Goal: Check status: Check status

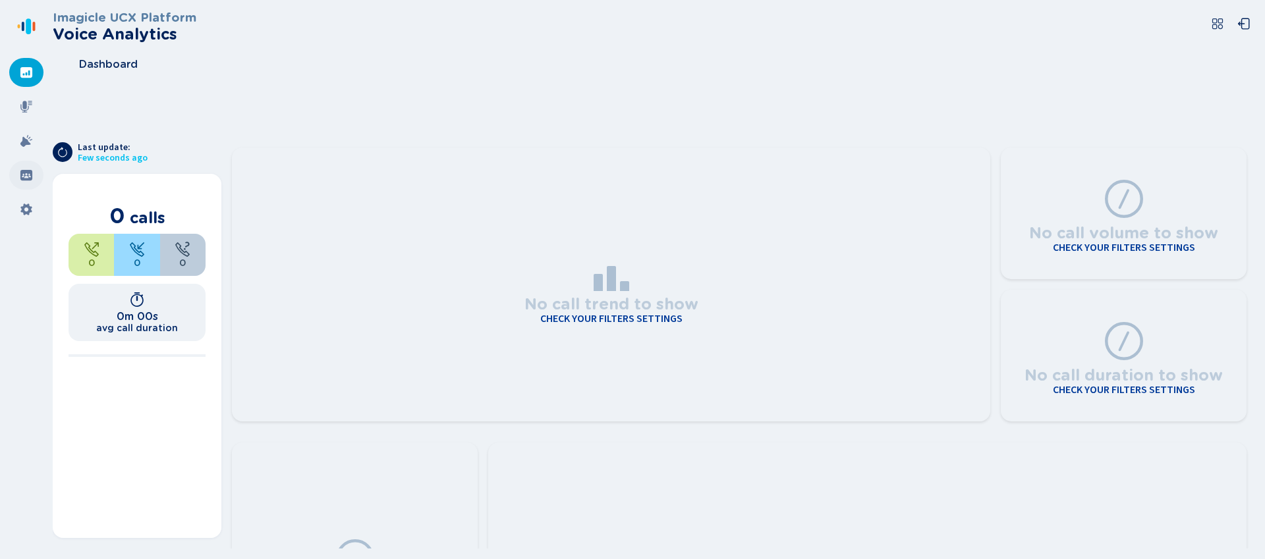
click at [27, 171] on icon at bounding box center [26, 175] width 12 height 11
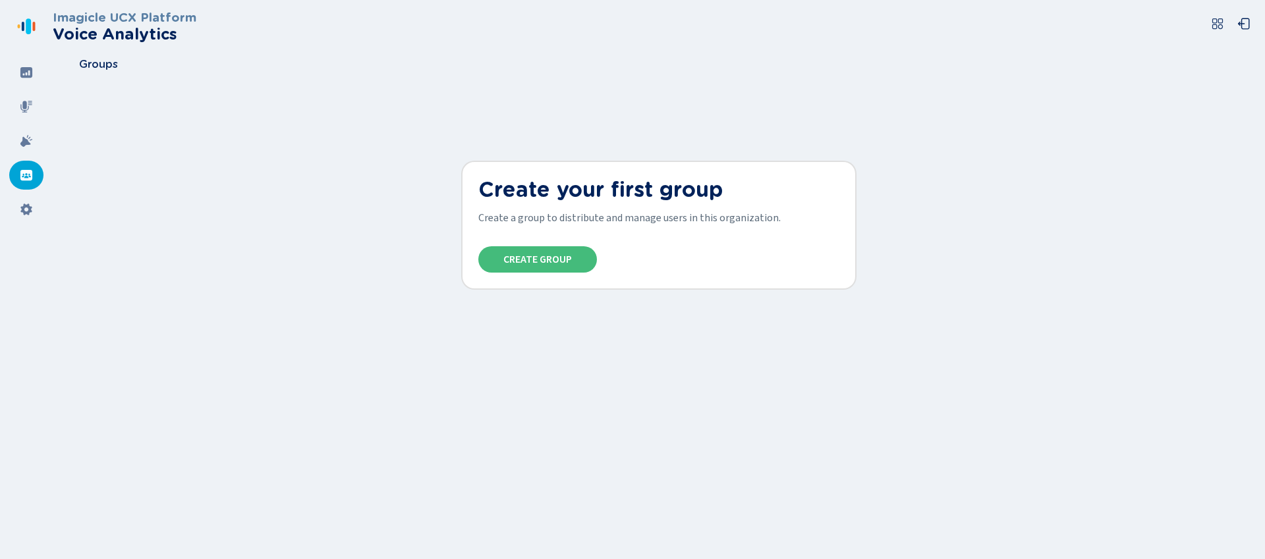
click at [874, 448] on div "Imagicle UCX Platform Voice Analytics Groups Create your first group Create a g…" at bounding box center [659, 279] width 1212 height 559
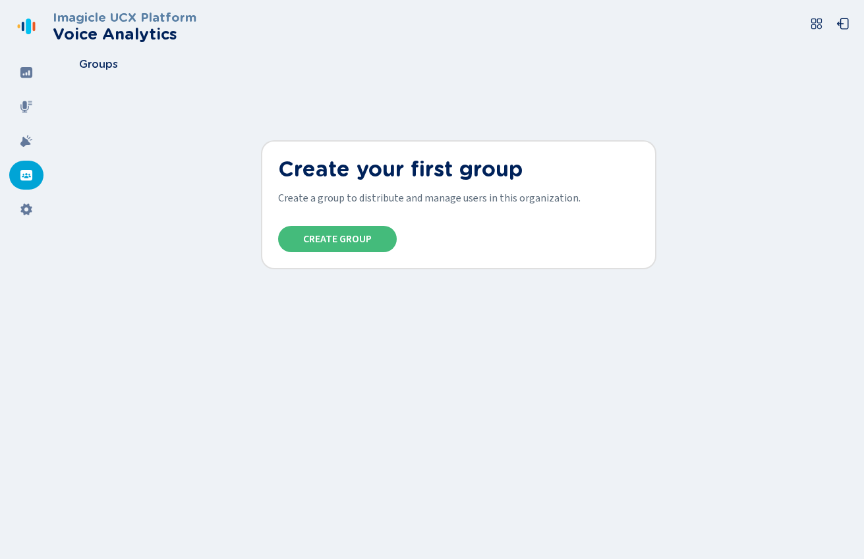
click at [490, 378] on div "Imagicle UCX Platform Voice Analytics Groups Create your first group Create a g…" at bounding box center [458, 279] width 811 height 559
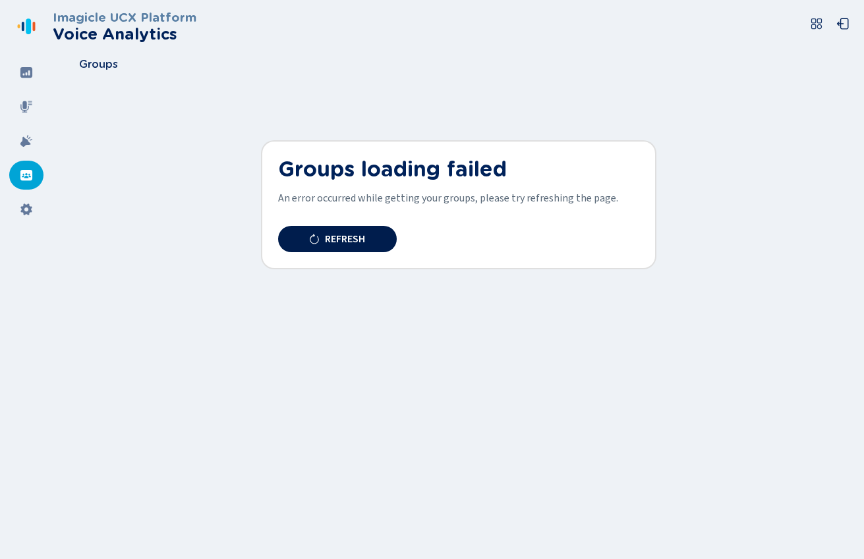
click at [358, 246] on button "Refresh" at bounding box center [337, 239] width 119 height 26
click at [379, 240] on button "Refresh" at bounding box center [337, 239] width 119 height 26
click at [372, 244] on button "Refresh" at bounding box center [337, 239] width 119 height 26
click at [366, 240] on button "Refresh" at bounding box center [337, 239] width 119 height 26
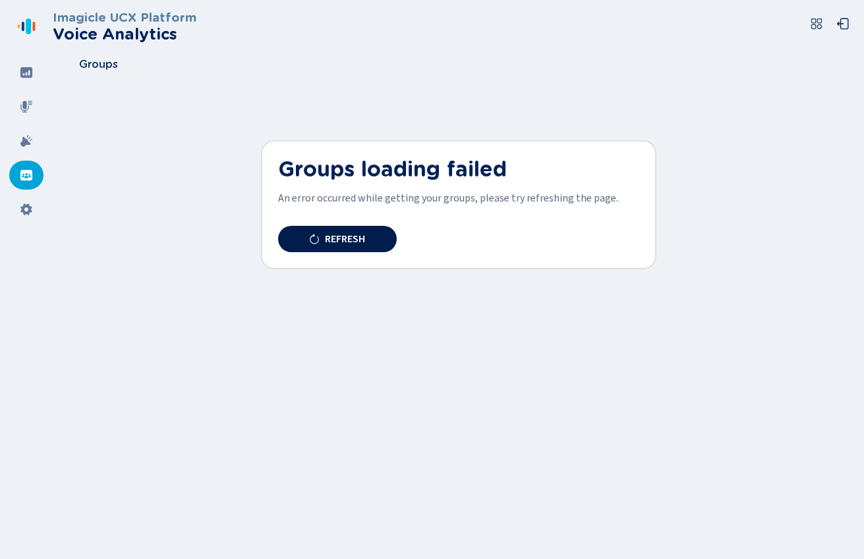
click at [366, 240] on button "Refresh" at bounding box center [337, 239] width 119 height 26
click at [302, 235] on button "Refresh" at bounding box center [337, 239] width 119 height 26
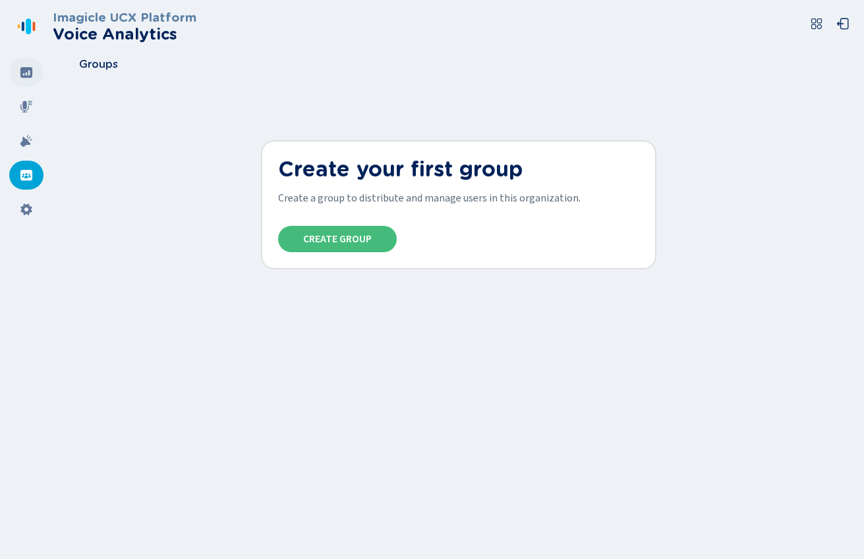
click at [34, 76] on div at bounding box center [26, 72] width 34 height 29
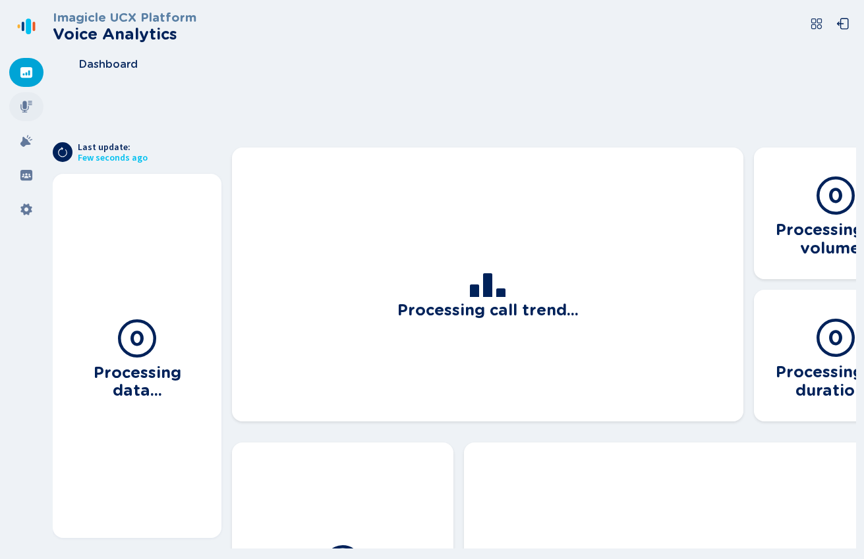
click at [28, 105] on icon at bounding box center [26, 106] width 13 height 13
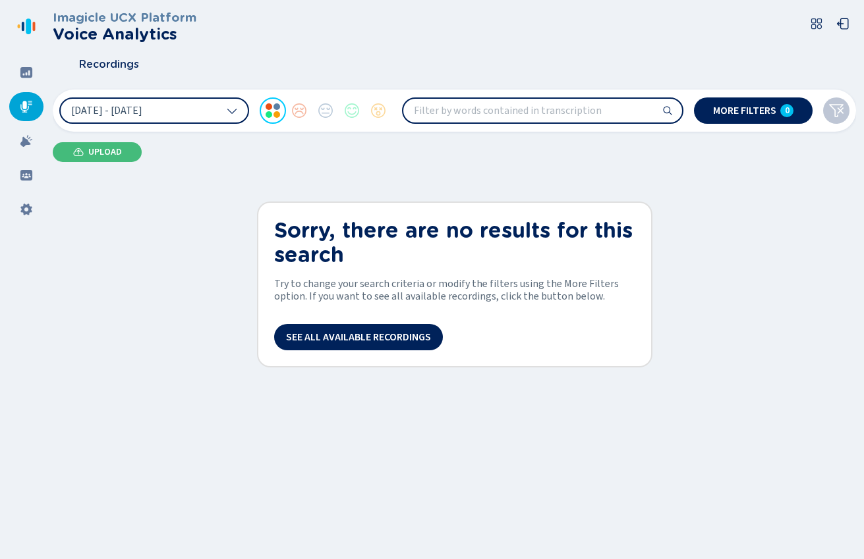
click at [495, 109] on input "search" at bounding box center [542, 111] width 279 height 24
click at [710, 111] on button "More filters 0" at bounding box center [753, 111] width 119 height 26
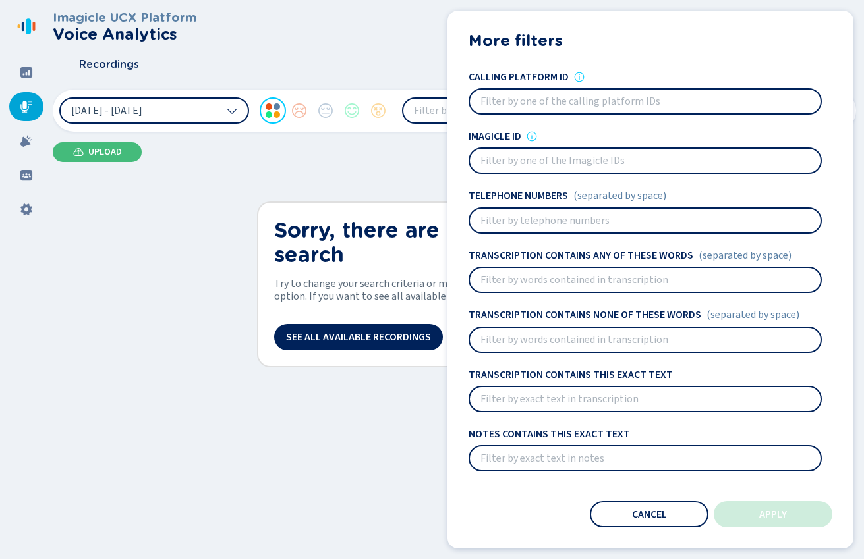
scroll to position [131, 0]
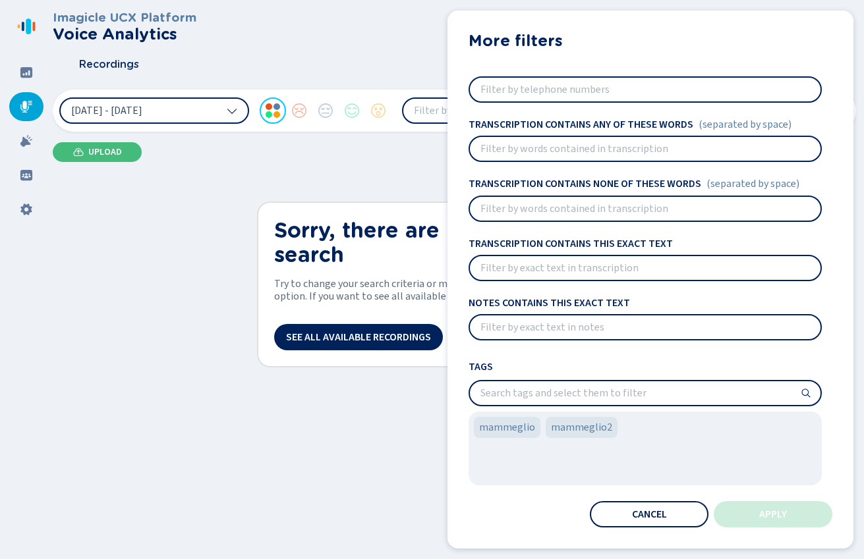
click at [665, 506] on button "Cancel" at bounding box center [649, 514] width 119 height 26
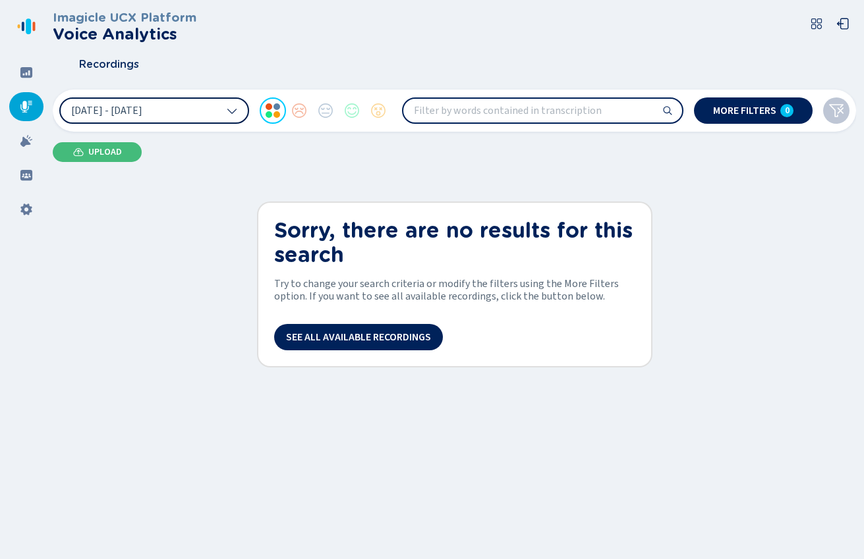
click at [225, 113] on button "3 Oct 2025 - 9 Oct 2025" at bounding box center [154, 111] width 190 height 26
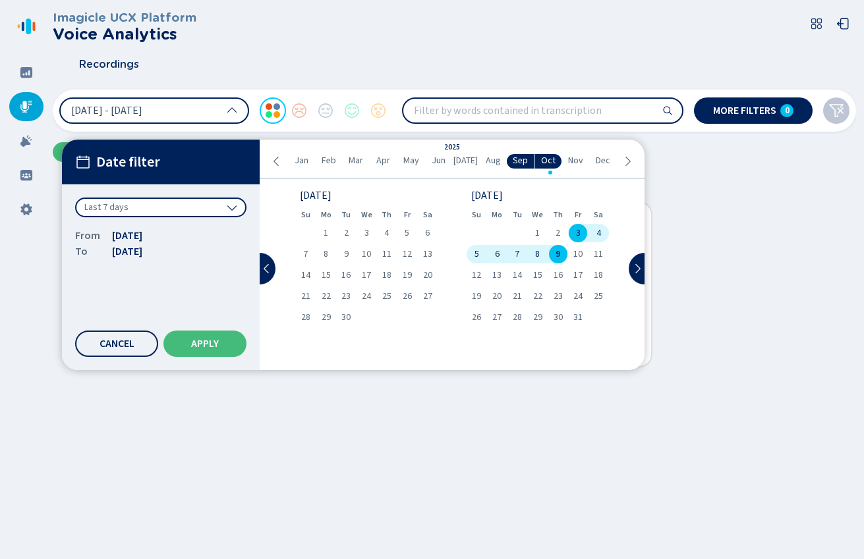
click at [159, 208] on div "Last 7 days" at bounding box center [160, 208] width 171 height 20
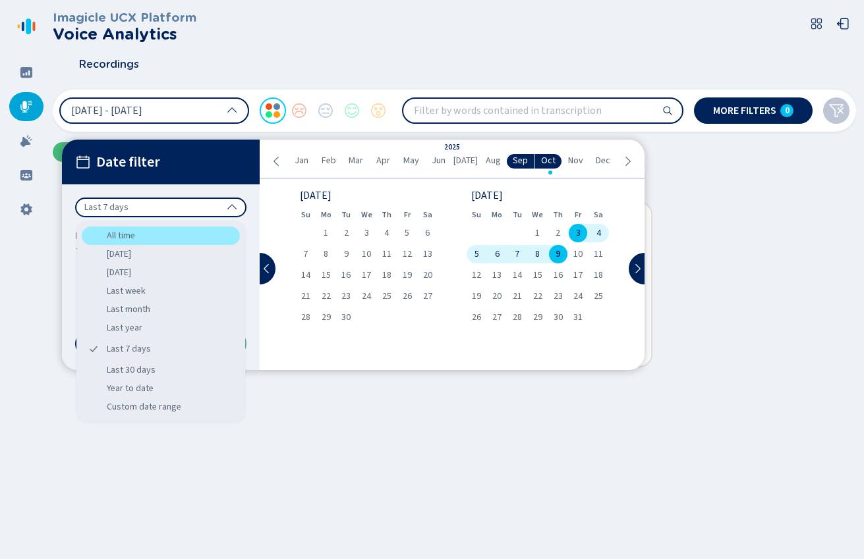
click at [142, 232] on div "All time" at bounding box center [161, 236] width 158 height 18
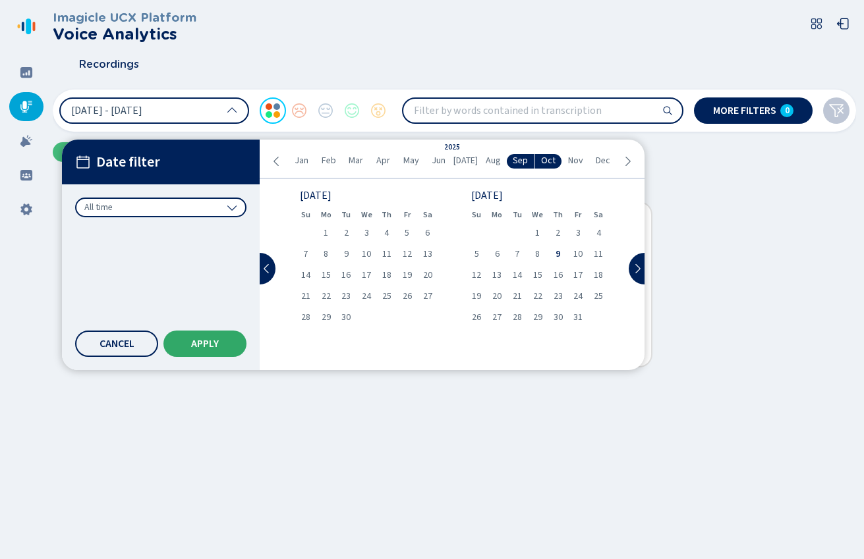
click at [217, 342] on span "Apply" at bounding box center [205, 344] width 28 height 11
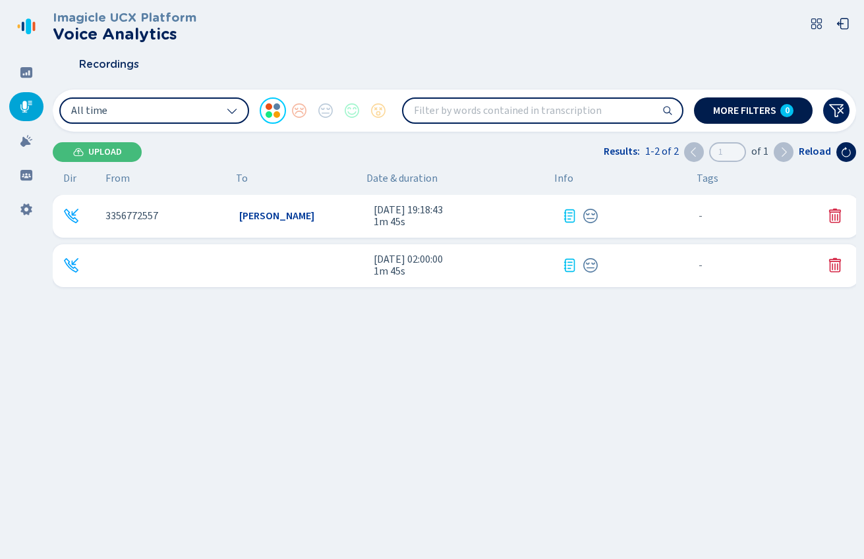
click at [758, 111] on span "More filters" at bounding box center [744, 110] width 63 height 11
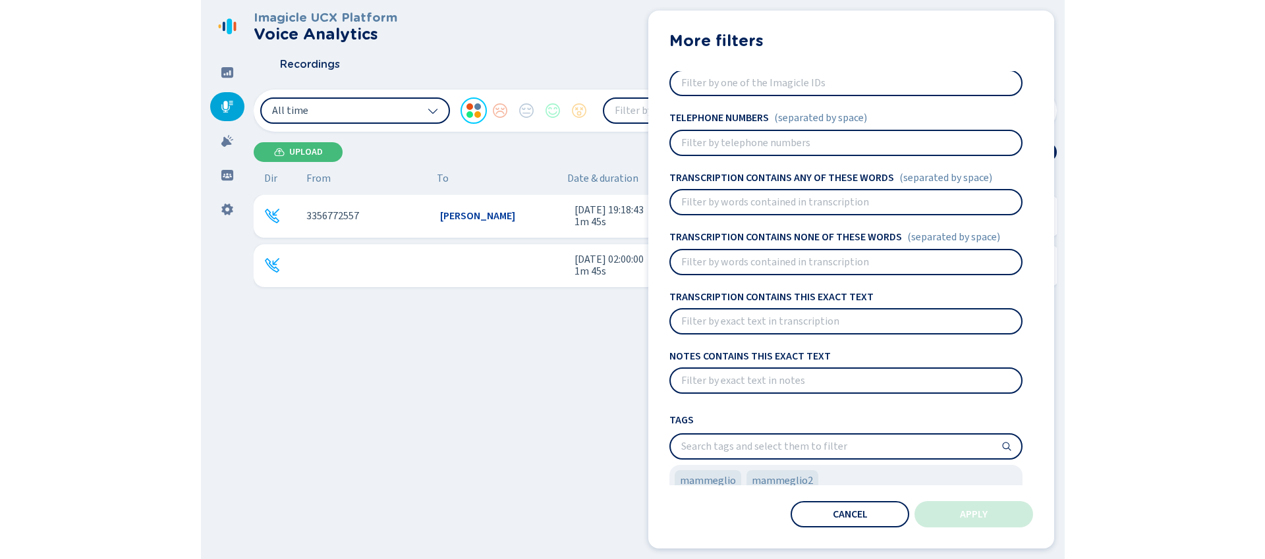
scroll to position [0, 0]
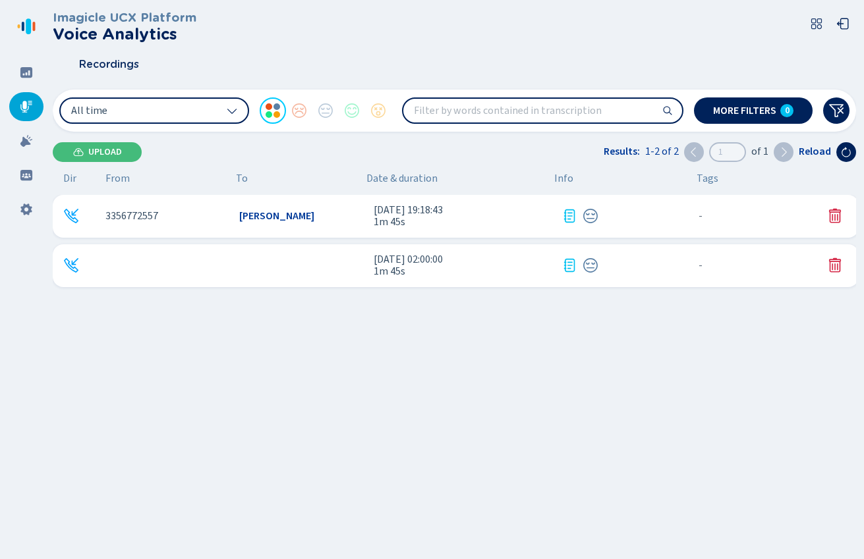
click at [396, 148] on div "Upload Results: 1-2 of 2 1 of 1 Reload" at bounding box center [454, 152] width 803 height 20
click at [839, 109] on icon at bounding box center [836, 111] width 16 height 16
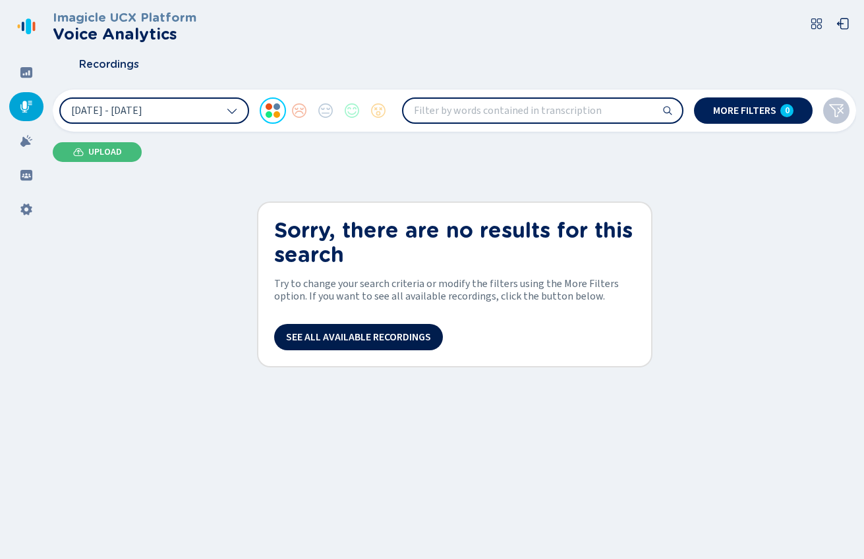
click at [347, 339] on span "See all available recordings" at bounding box center [358, 337] width 145 height 11
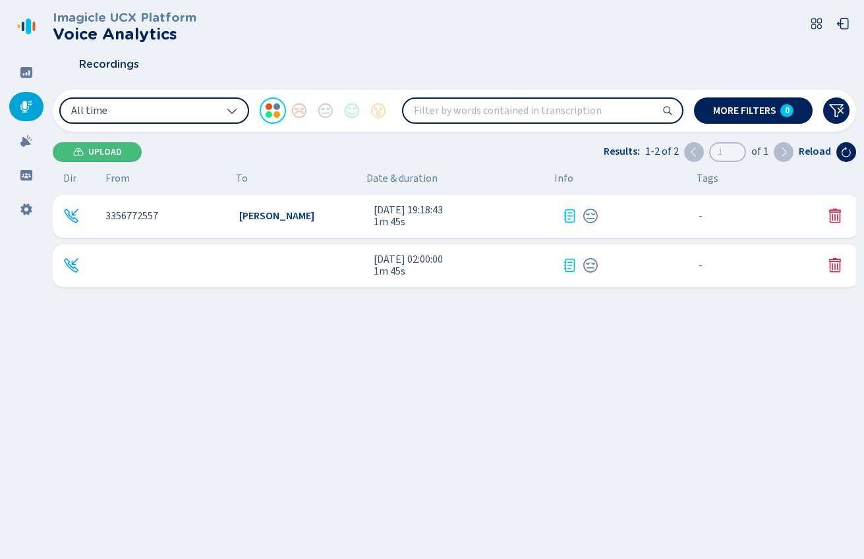
click at [200, 109] on button "All time" at bounding box center [154, 111] width 190 height 26
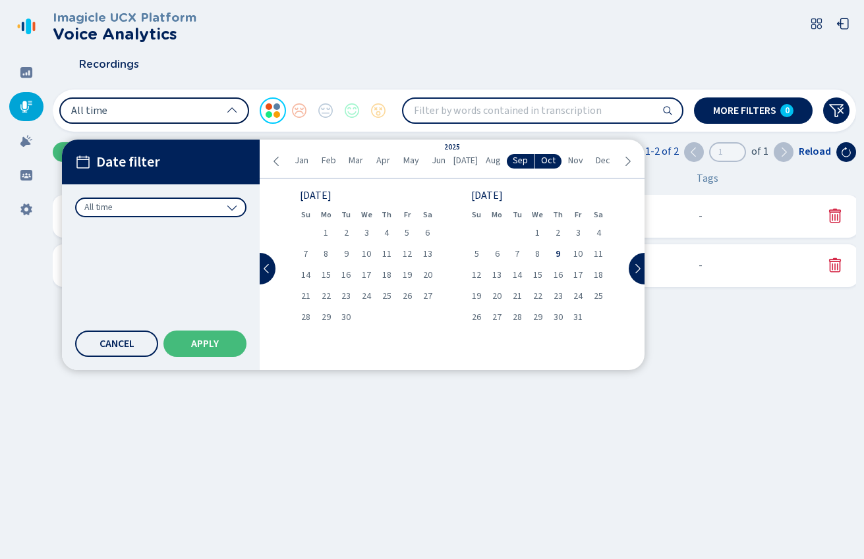
click at [200, 109] on button "All time" at bounding box center [154, 111] width 190 height 26
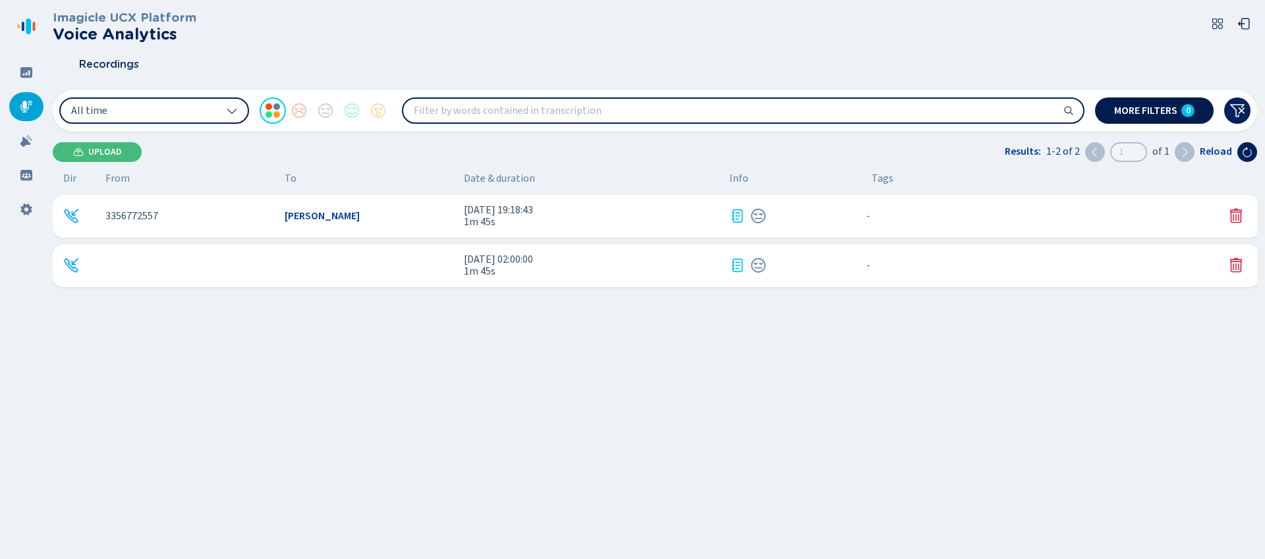
click at [863, 108] on span "More filters" at bounding box center [1145, 110] width 63 height 11
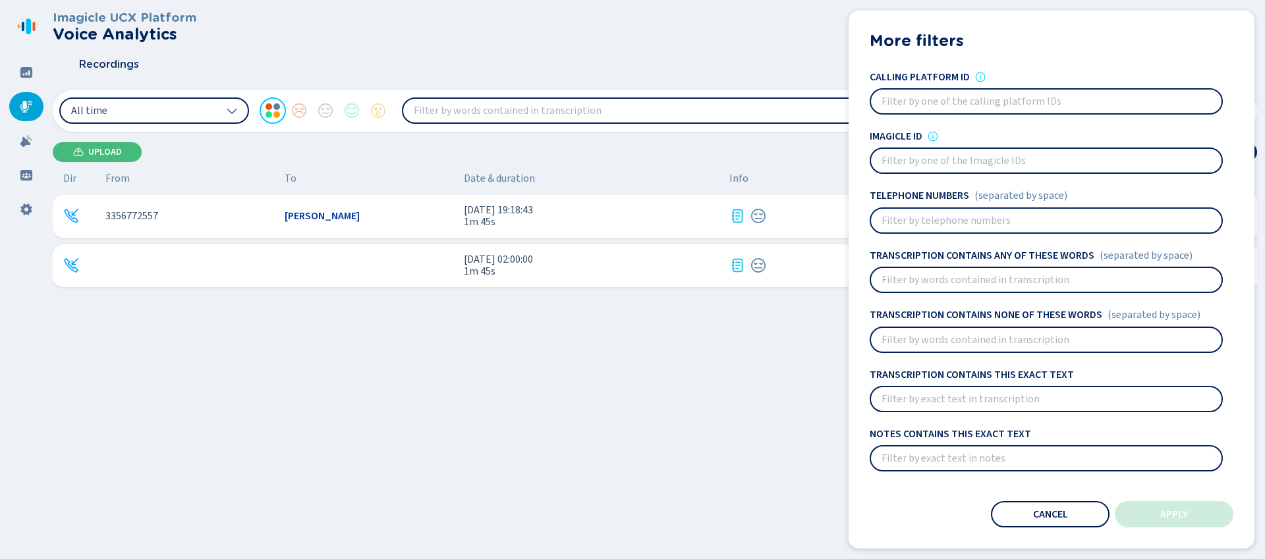
click at [863, 511] on span "Cancel" at bounding box center [1050, 514] width 35 height 11
